Goal: Find specific page/section: Find specific page/section

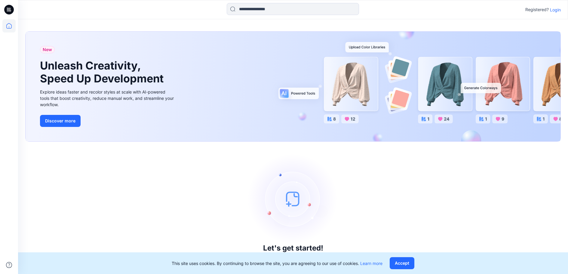
click at [551, 8] on p "Login" at bounding box center [555, 10] width 11 height 6
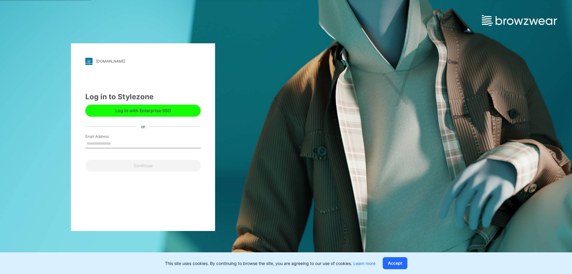
click at [110, 140] on input "Email Address" at bounding box center [142, 143] width 115 height 9
type input "**********"
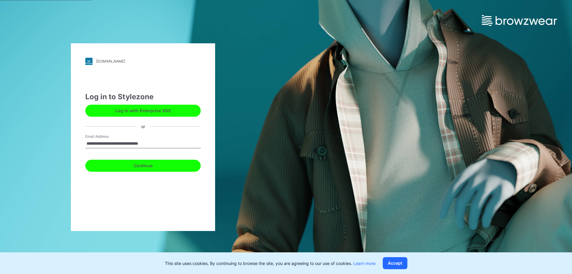
click at [127, 164] on button "Continue" at bounding box center [142, 166] width 115 height 12
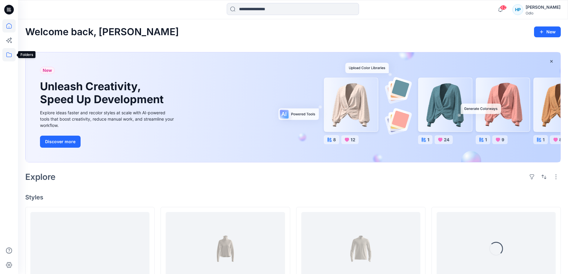
click at [9, 53] on icon at bounding box center [8, 54] width 5 height 5
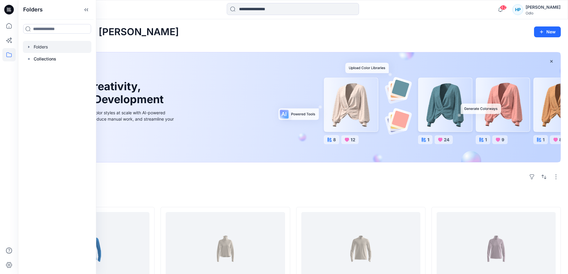
click at [51, 52] on div at bounding box center [57, 47] width 69 height 12
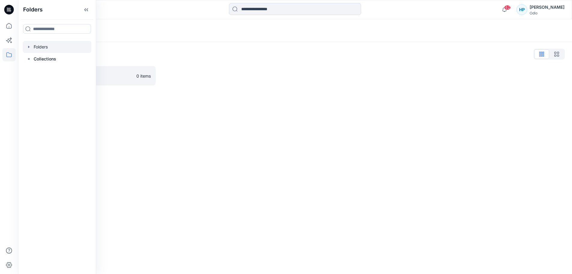
click at [193, 128] on div "Folders Folders List Vietsun 0 items" at bounding box center [295, 146] width 554 height 255
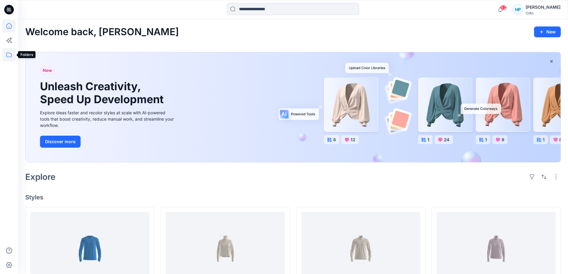
click at [10, 57] on icon at bounding box center [8, 54] width 13 height 13
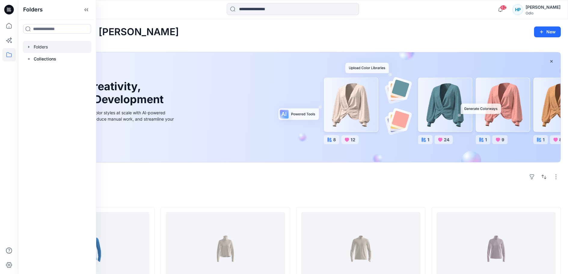
click at [52, 53] on div at bounding box center [57, 47] width 69 height 12
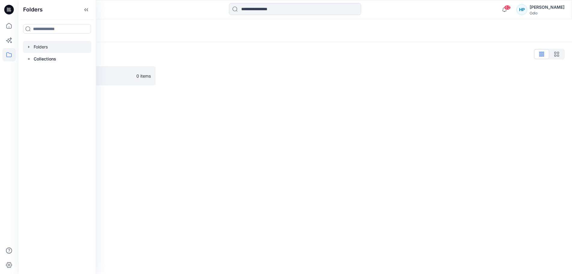
click at [246, 163] on div "Folders Folders List Vietsun 0 items" at bounding box center [295, 146] width 554 height 255
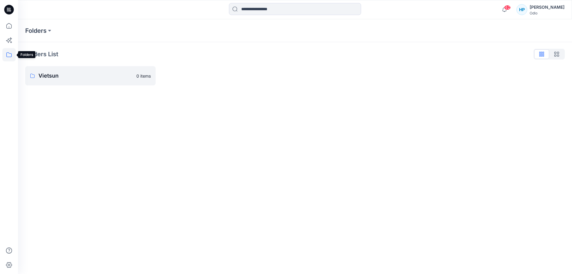
click at [8, 52] on icon at bounding box center [8, 54] width 13 height 13
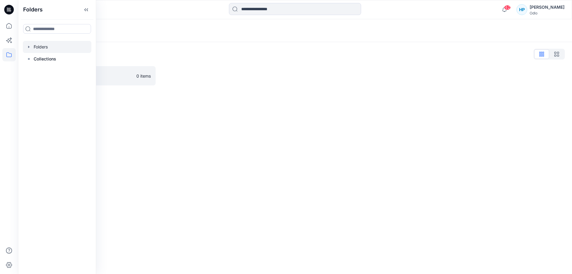
click at [150, 114] on div "Folders Folders List Vietsun 0 items" at bounding box center [295, 146] width 554 height 255
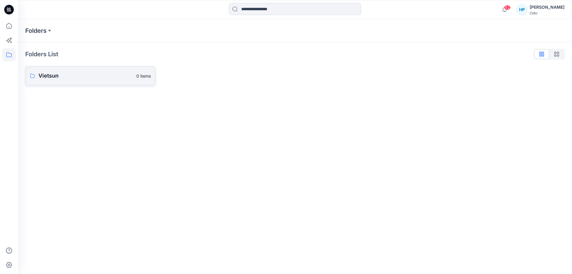
click at [99, 84] on link "Vietsun 0 items" at bounding box center [90, 75] width 130 height 19
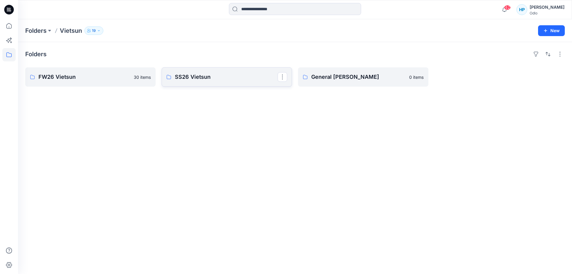
click at [229, 78] on p "SS26 Vietsun" at bounding box center [226, 77] width 103 height 8
click at [75, 77] on p "FW26 Vietsun" at bounding box center [89, 77] width 103 height 8
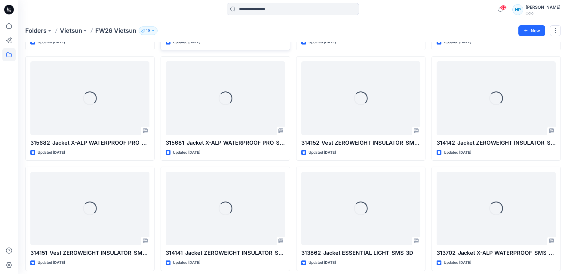
scroll to position [386, 0]
